Goal: Task Accomplishment & Management: Complete application form

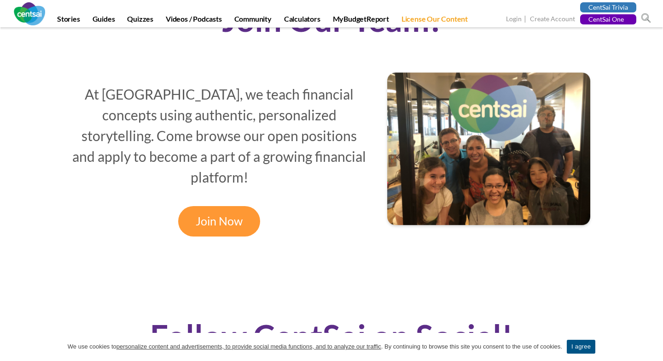
scroll to position [775, 0]
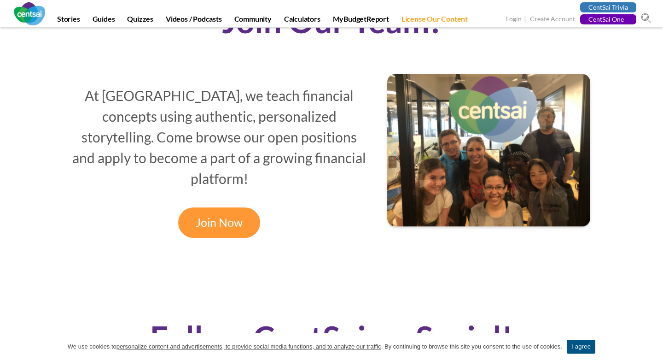
click at [297, 202] on div "At CentSai, we teach financial concepts using authentic, personalized storytell…" at bounding box center [219, 154] width 315 height 166
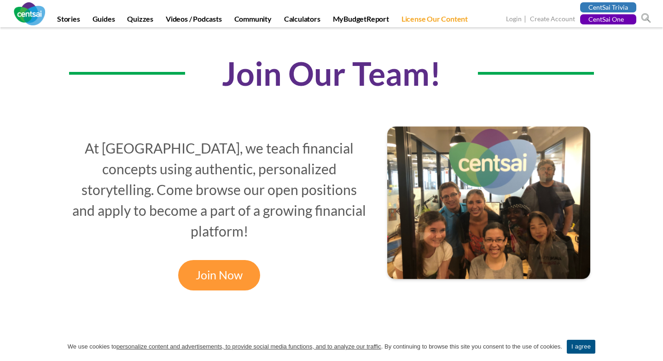
scroll to position [745, 0]
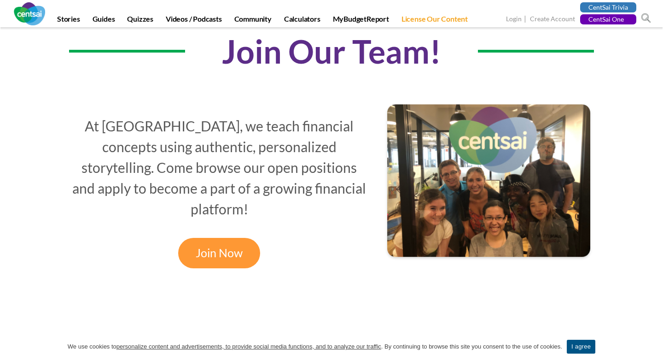
click at [228, 238] on link "Join Now" at bounding box center [219, 253] width 82 height 30
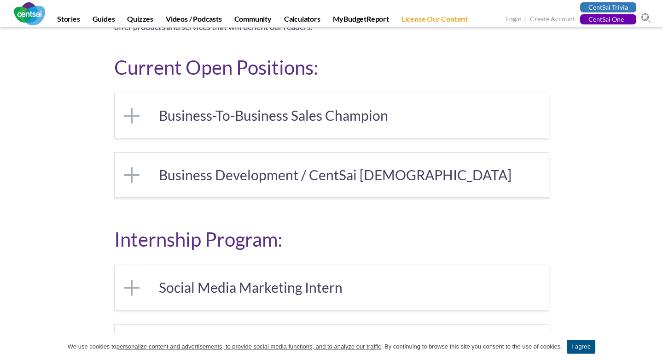
scroll to position [162, 0]
click at [245, 175] on link "Business Development / CentSai [DEMOGRAPHIC_DATA]" at bounding box center [332, 174] width 434 height 45
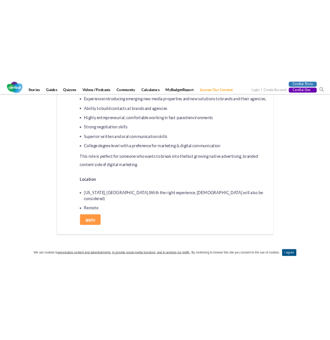
scroll to position [837, 0]
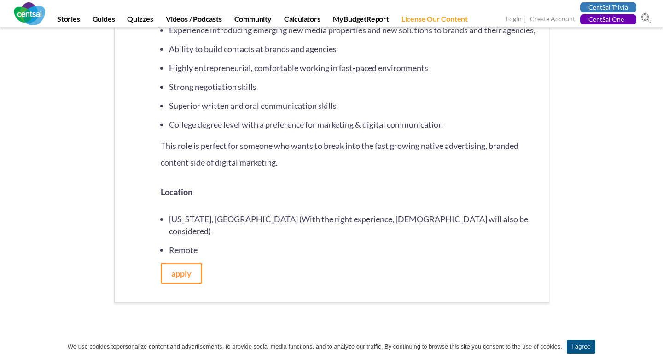
click at [184, 267] on link "apply" at bounding box center [181, 272] width 41 height 21
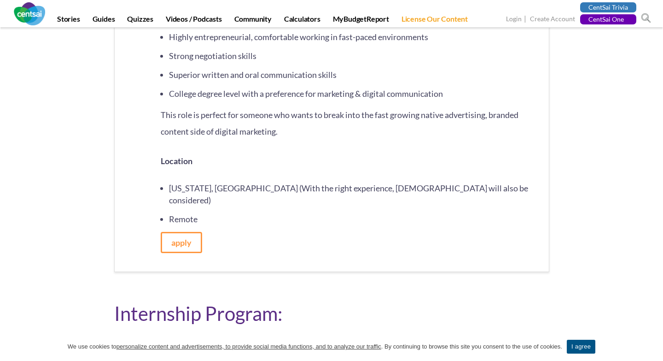
scroll to position [870, 0]
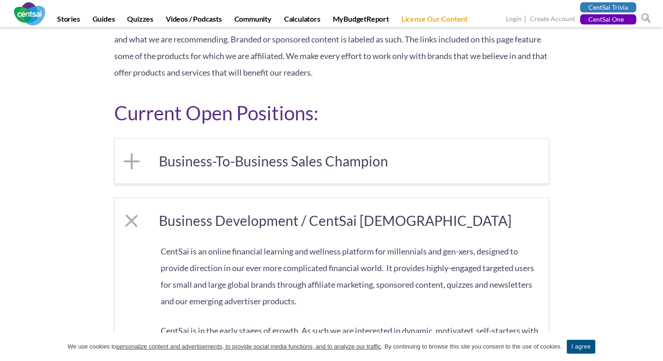
scroll to position [117, 0]
